Goal: Information Seeking & Learning: Learn about a topic

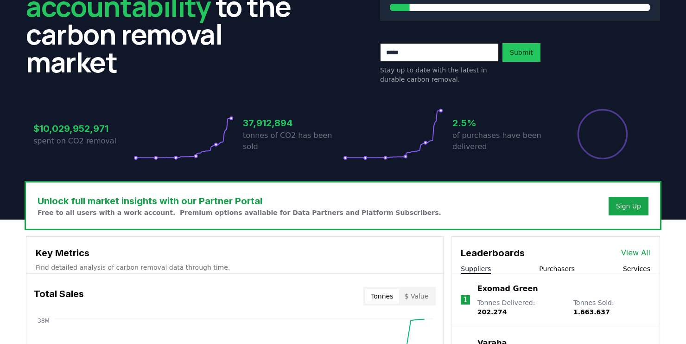
scroll to position [223, 0]
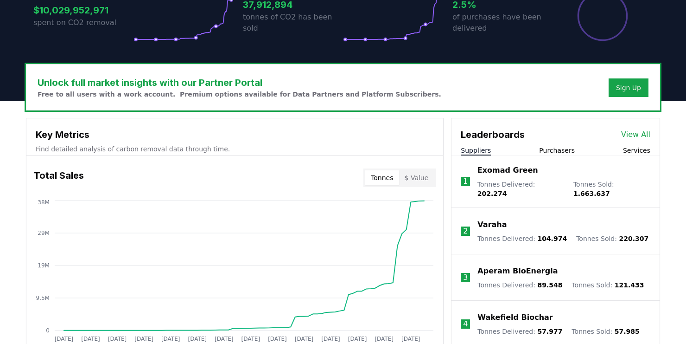
click at [478, 149] on button "Suppliers" at bounding box center [476, 150] width 30 height 9
click at [644, 133] on link "View All" at bounding box center [635, 134] width 29 height 11
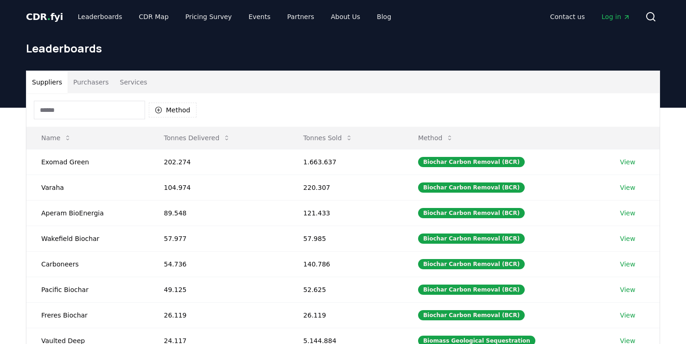
click at [96, 110] on input at bounding box center [89, 110] width 111 height 19
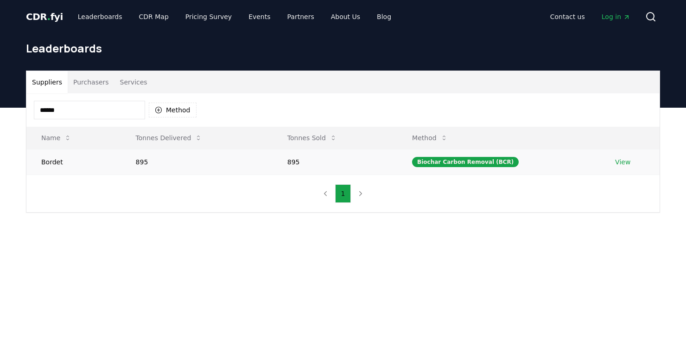
type input "******"
click at [208, 161] on td "895" at bounding box center [197, 162] width 152 height 26
click at [623, 161] on link "View" at bounding box center [622, 161] width 15 height 9
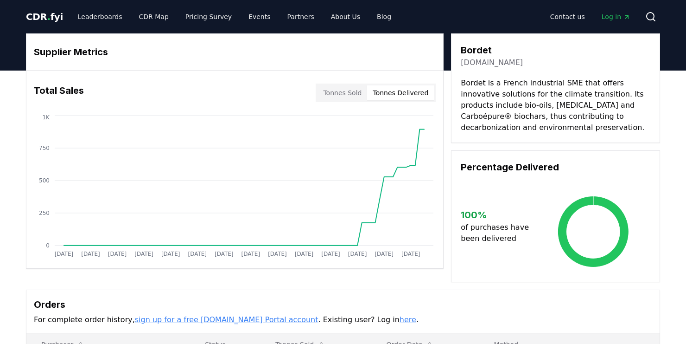
click at [398, 95] on button "Tonnes Delivered" at bounding box center [400, 92] width 67 height 15
click at [402, 94] on button "Tonnes Delivered" at bounding box center [400, 92] width 67 height 15
click at [359, 89] on button "Tonnes Sold" at bounding box center [343, 92] width 50 height 15
click at [415, 92] on button "Tonnes Delivered" at bounding box center [400, 92] width 67 height 15
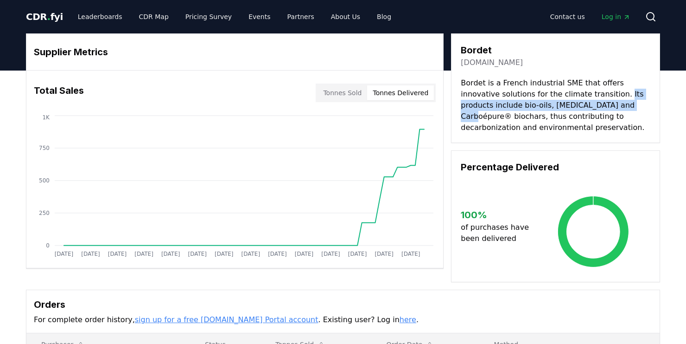
drag, startPoint x: 580, startPoint y: 93, endPoint x: 570, endPoint y: 102, distance: 13.8
click at [570, 102] on p "Bordet is a French industrial SME that offers innovative solutions for the clim…" at bounding box center [556, 105] width 190 height 56
drag, startPoint x: 570, startPoint y: 102, endPoint x: 488, endPoint y: 106, distance: 81.7
click at [488, 106] on p "Bordet is a French industrial SME that offers innovative solutions for the clim…" at bounding box center [556, 105] width 190 height 56
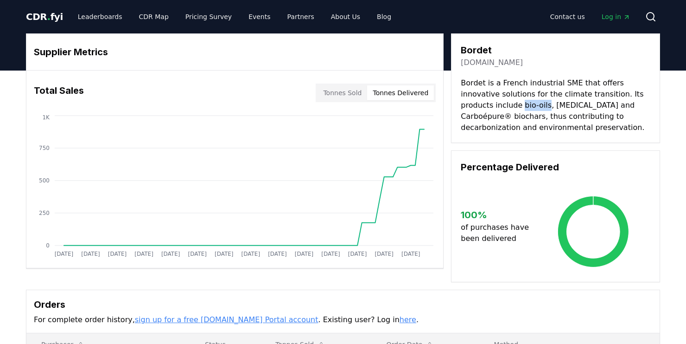
drag, startPoint x: 461, startPoint y: 106, endPoint x: 485, endPoint y: 104, distance: 23.7
click at [485, 104] on p "Bordet is a French industrial SME that offers innovative solutions for the clim…" at bounding box center [556, 105] width 190 height 56
drag, startPoint x: 491, startPoint y: 107, endPoint x: 554, endPoint y: 101, distance: 63.8
click at [554, 101] on p "Bordet is a French industrial SME that offers innovative solutions for the clim…" at bounding box center [556, 105] width 190 height 56
drag, startPoint x: 554, startPoint y: 101, endPoint x: 582, endPoint y: 107, distance: 28.5
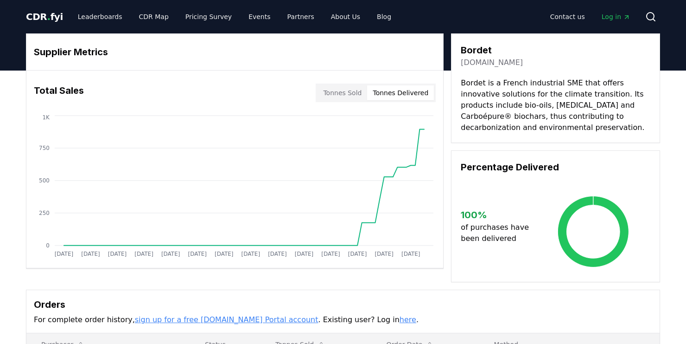
click at [582, 107] on p "Bordet is a French industrial SME that offers innovative solutions for the clim…" at bounding box center [556, 105] width 190 height 56
drag, startPoint x: 562, startPoint y: 105, endPoint x: 600, endPoint y: 102, distance: 38.1
click at [600, 102] on p "Bordet is a French industrial SME that offers innovative solutions for the clim…" at bounding box center [556, 105] width 190 height 56
click at [612, 121] on p "Bordet is a French industrial SME that offers innovative solutions for the clim…" at bounding box center [556, 105] width 190 height 56
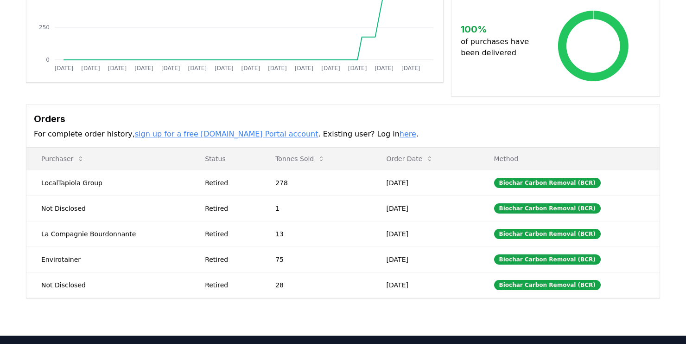
click at [400, 134] on link "here" at bounding box center [408, 133] width 17 height 9
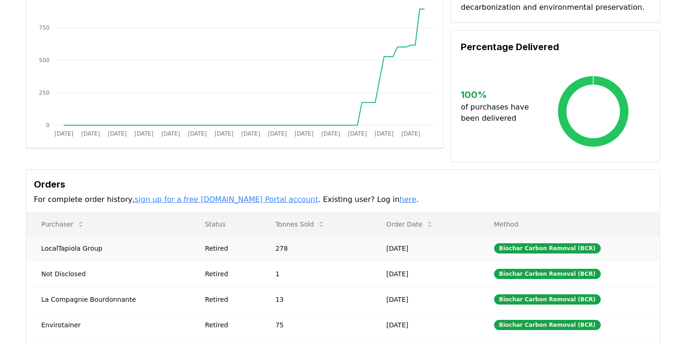
scroll to position [0, 0]
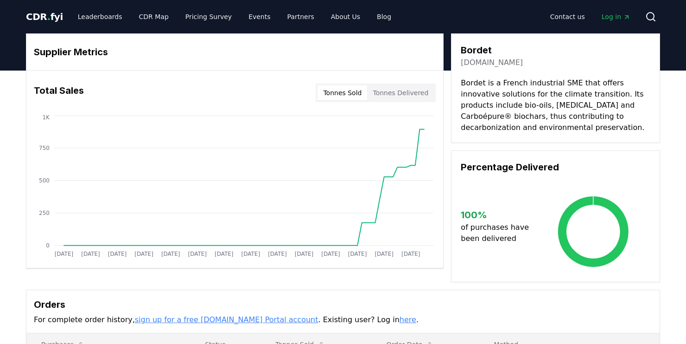
click at [334, 94] on button "Tonnes Sold" at bounding box center [343, 92] width 50 height 15
click at [407, 94] on button "Tonnes Delivered" at bounding box center [400, 92] width 67 height 15
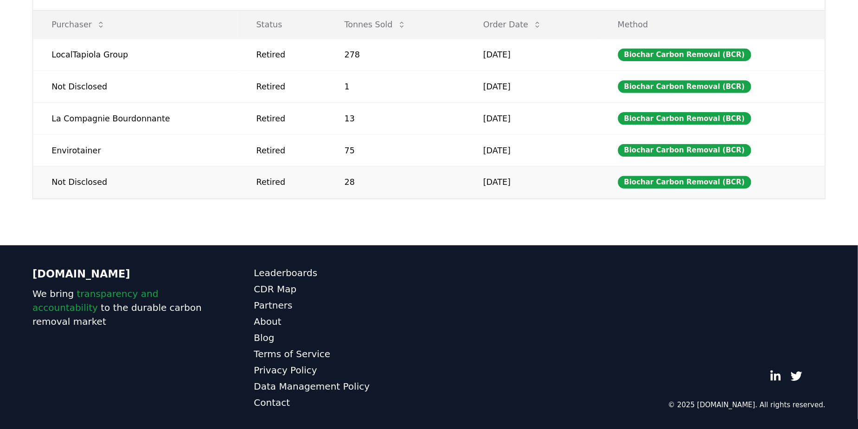
scroll to position [240, 0]
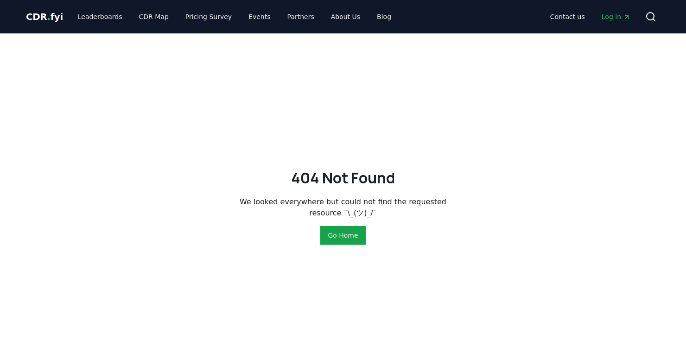
click at [614, 18] on span "Log in" at bounding box center [616, 16] width 29 height 9
